Goal: Find specific page/section: Find specific page/section

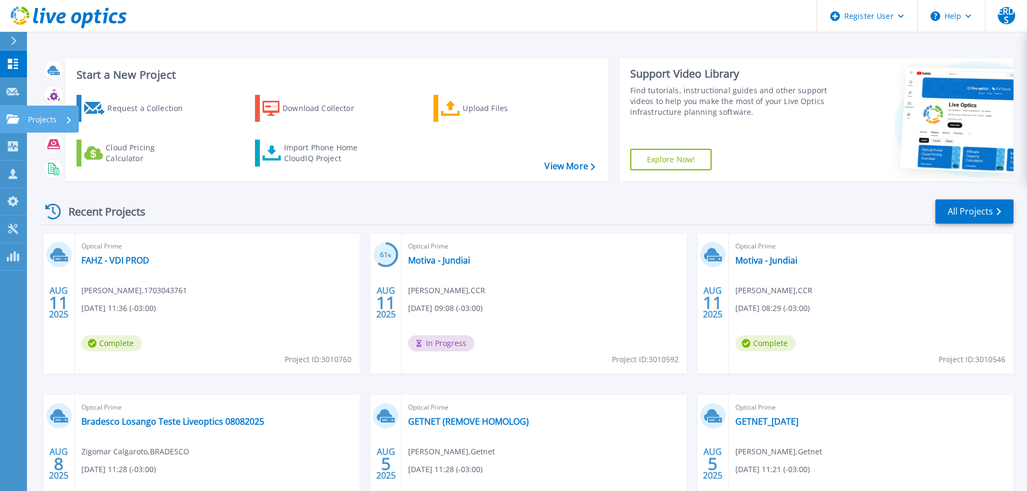
click at [23, 121] on link "Projects Projects" at bounding box center [13, 120] width 27 height 28
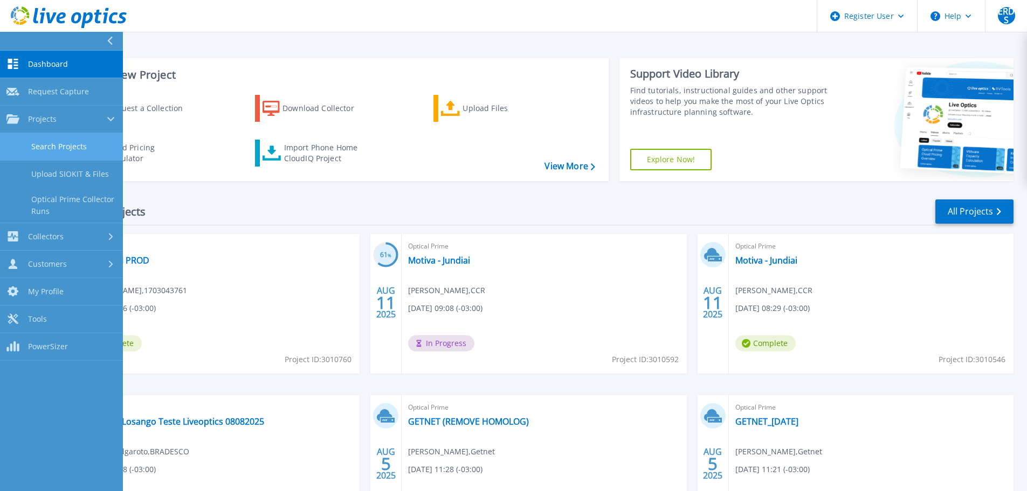
click at [51, 137] on link "Search Projects" at bounding box center [61, 147] width 123 height 28
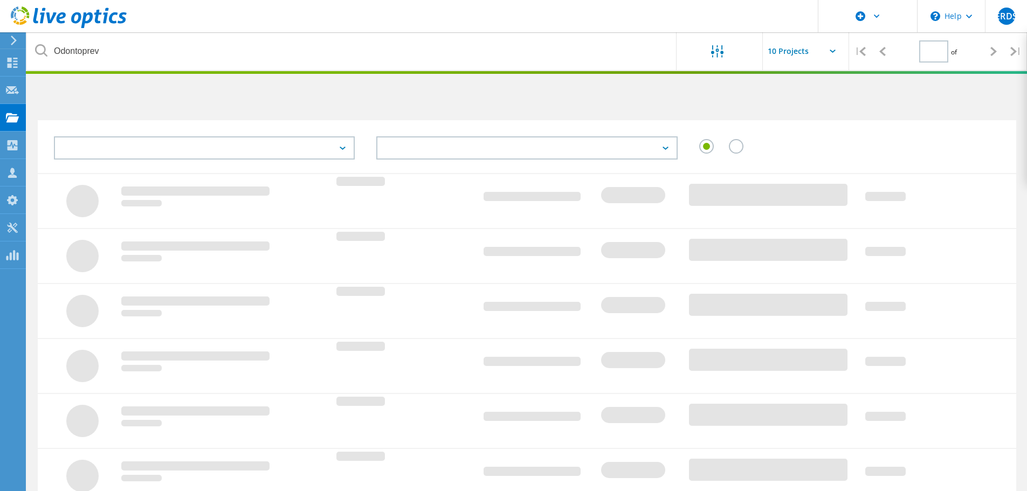
type input "1"
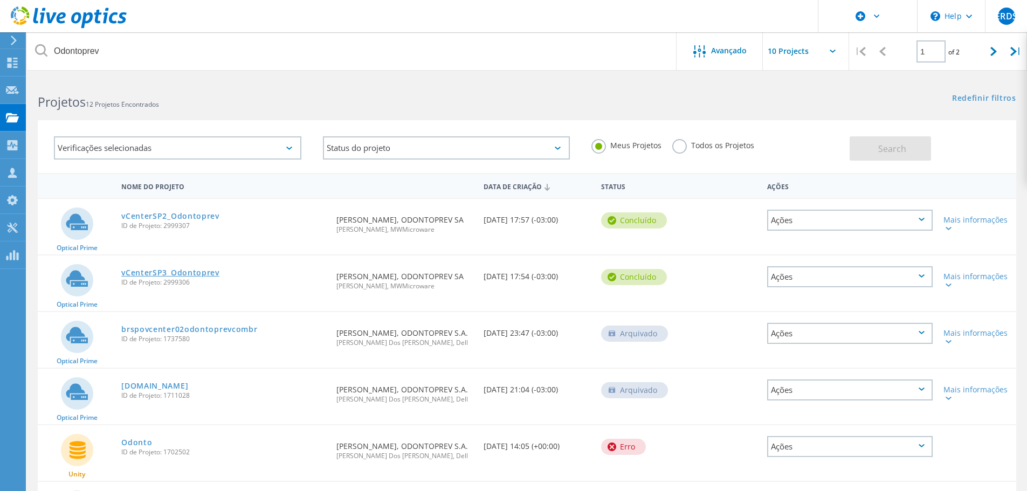
click at [186, 269] on link "vCenterSP3_Odontoprev" at bounding box center [170, 273] width 98 height 8
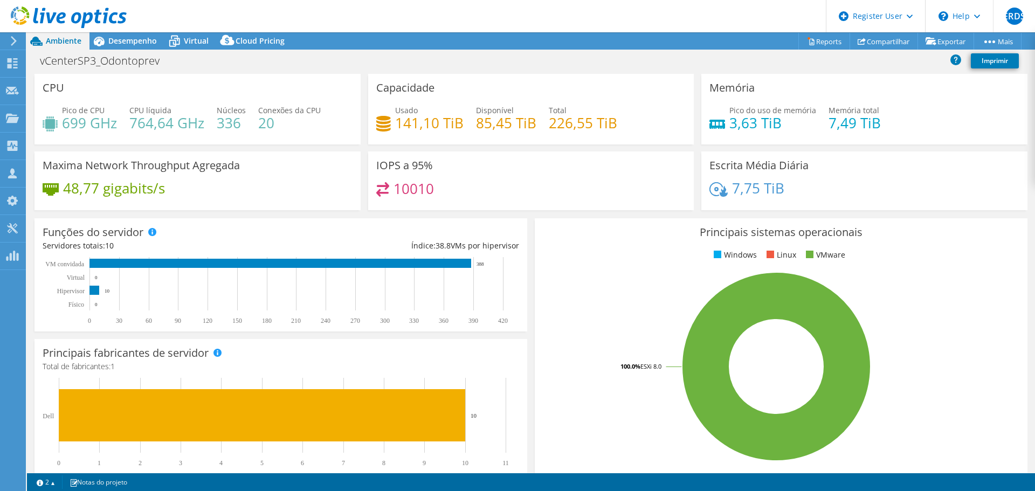
select select "USD"
select select "SouthAmerica"
select select "BRL"
click at [150, 38] on span "Desempenho" at bounding box center [132, 41] width 49 height 10
